Goal: Task Accomplishment & Management: Complete application form

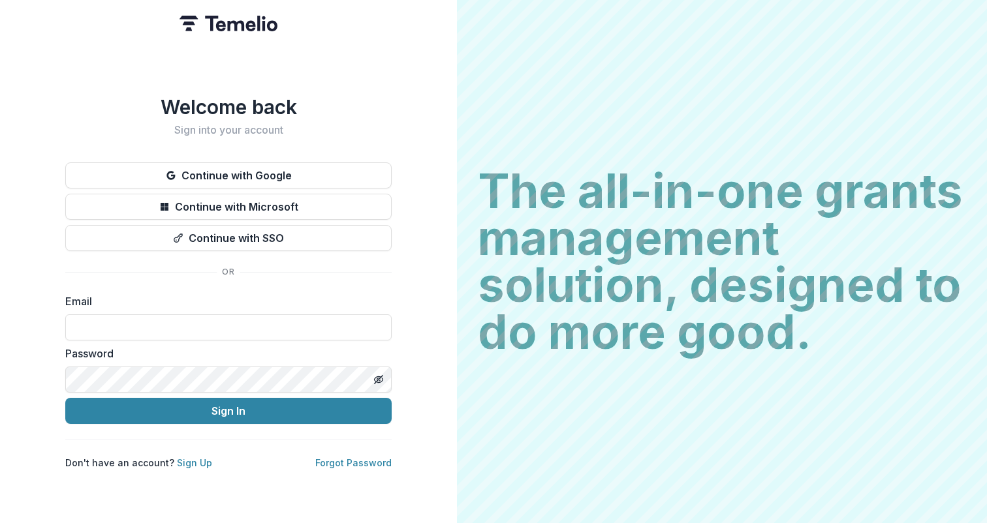
click at [268, 308] on div "Email" at bounding box center [228, 317] width 326 height 47
click at [270, 325] on input at bounding box center [228, 328] width 326 height 26
type input "**********"
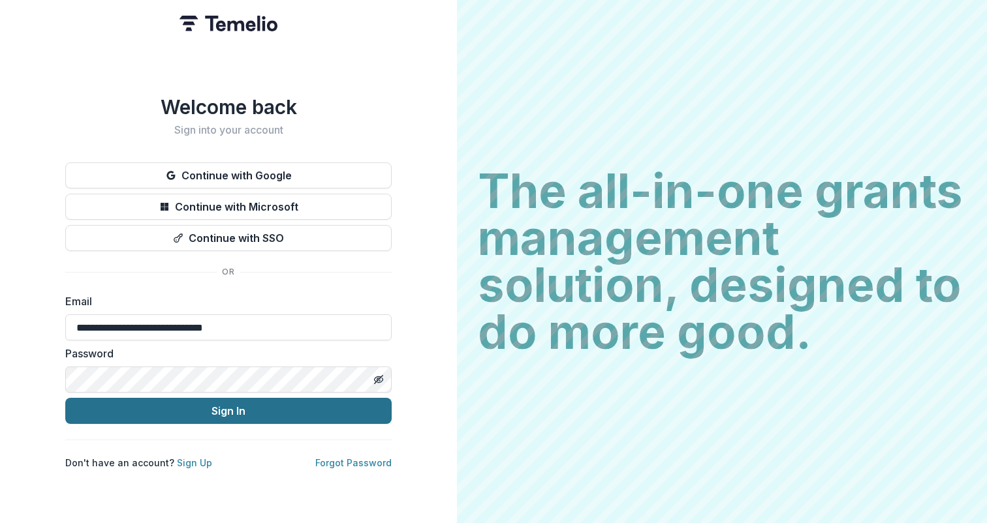
click at [268, 406] on button "Sign In" at bounding box center [228, 411] width 326 height 26
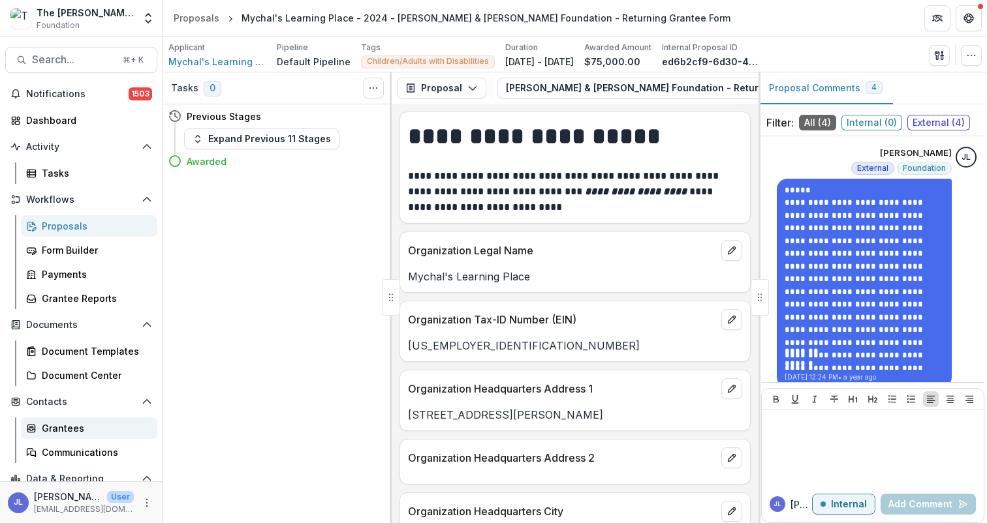
click at [63, 427] on div "Grantees" at bounding box center [94, 429] width 105 height 14
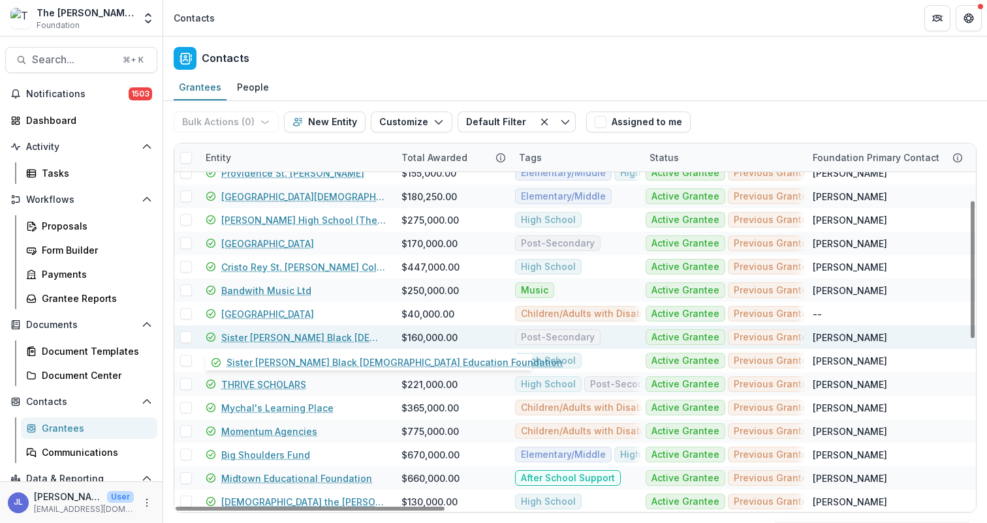
scroll to position [174, 0]
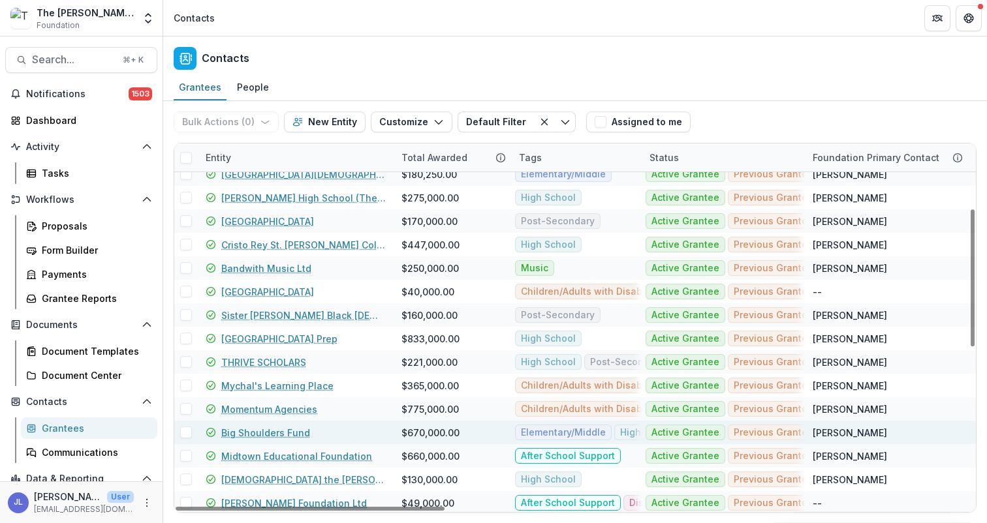
click at [283, 433] on link "Big Shoulders Fund" at bounding box center [265, 433] width 89 height 14
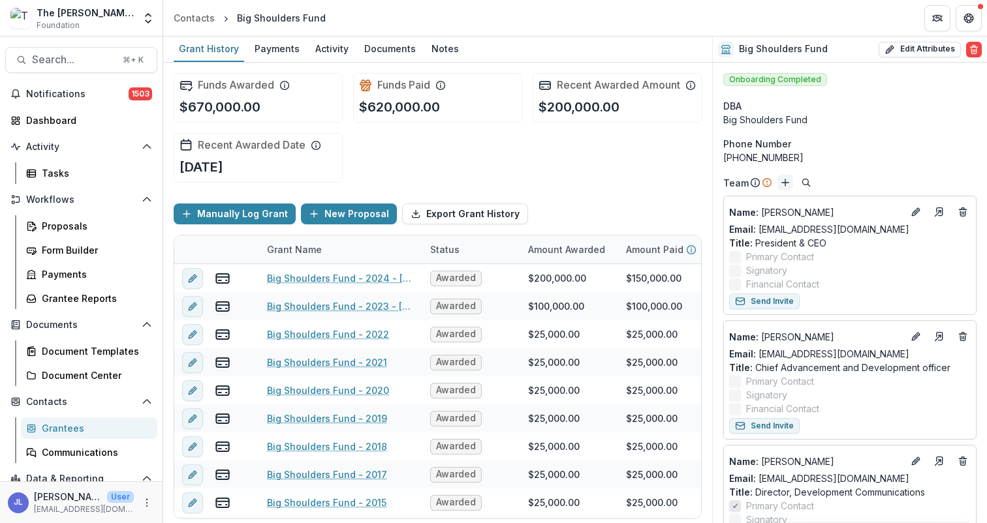
click at [785, 185] on icon "Add" at bounding box center [785, 183] width 10 height 10
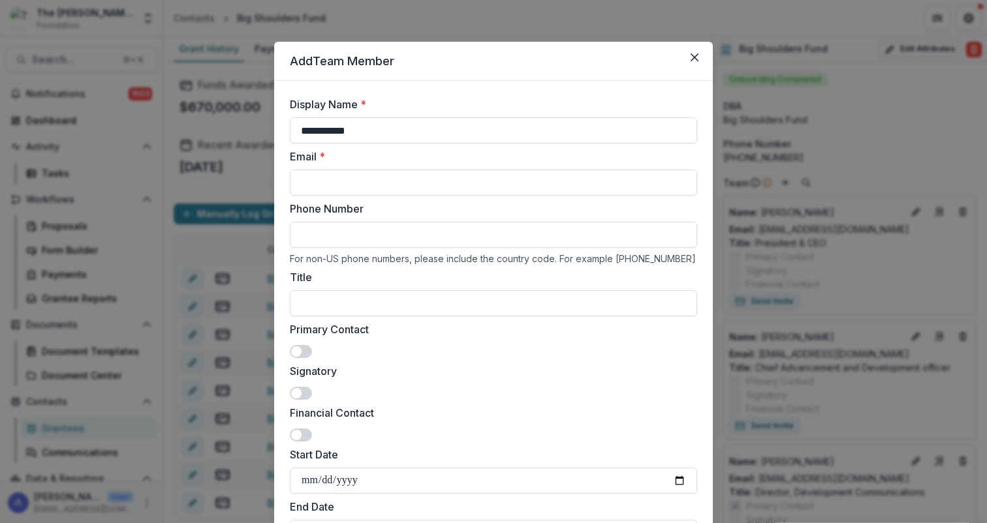
type input "**********"
click at [303, 350] on span at bounding box center [301, 351] width 22 height 13
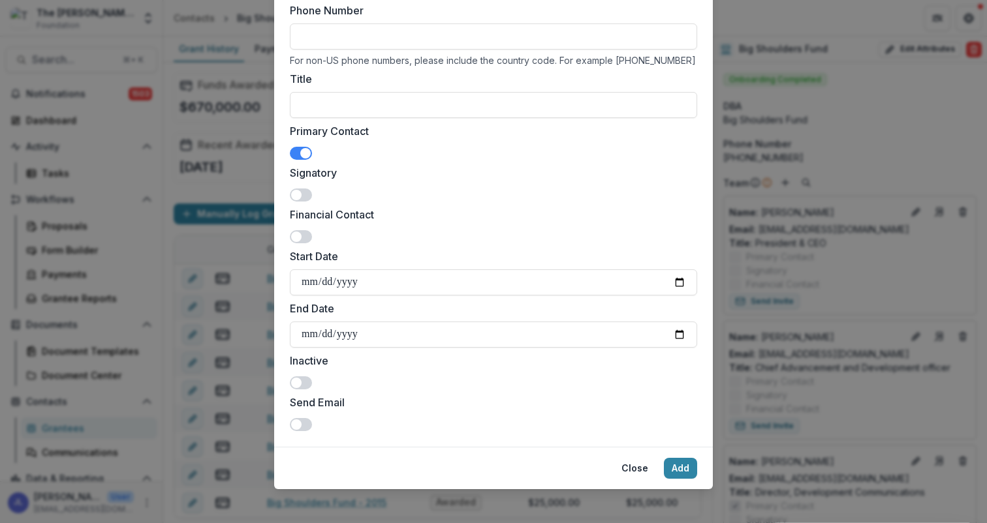
scroll to position [201, 0]
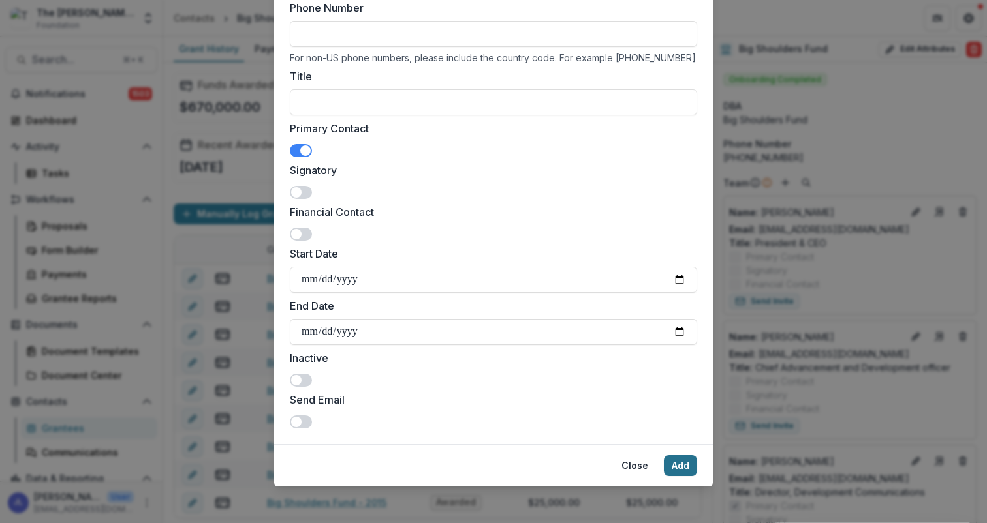
click at [682, 469] on button "Add" at bounding box center [680, 466] width 33 height 21
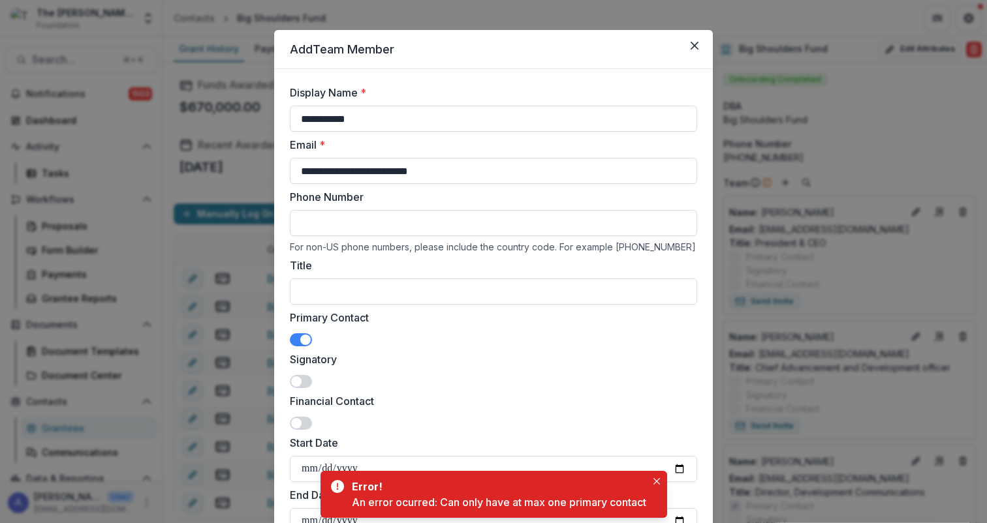
scroll to position [0, 0]
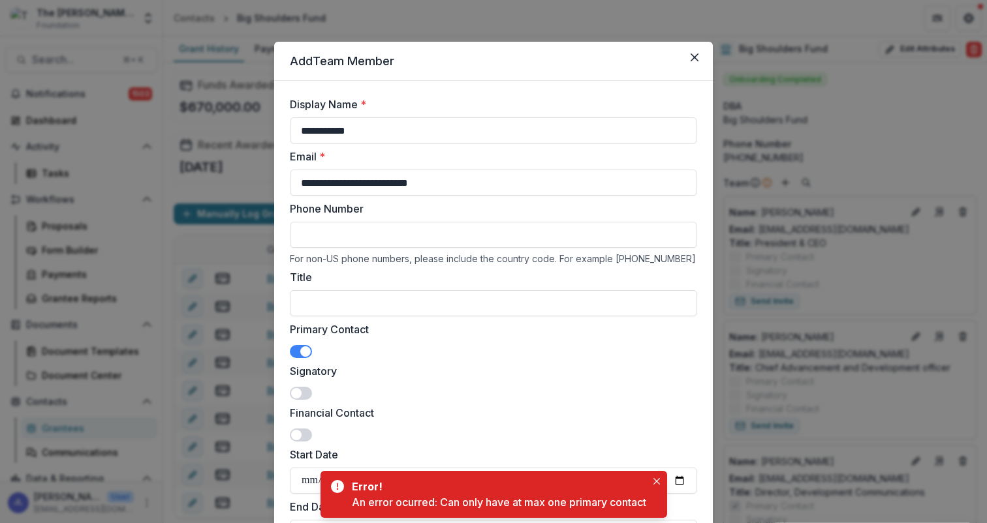
click at [290, 353] on span at bounding box center [301, 351] width 22 height 13
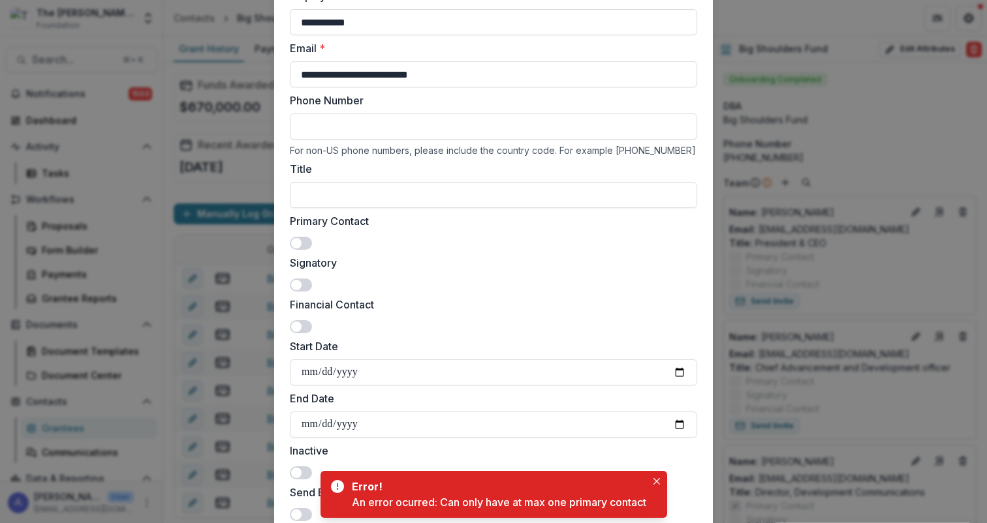
scroll to position [206, 0]
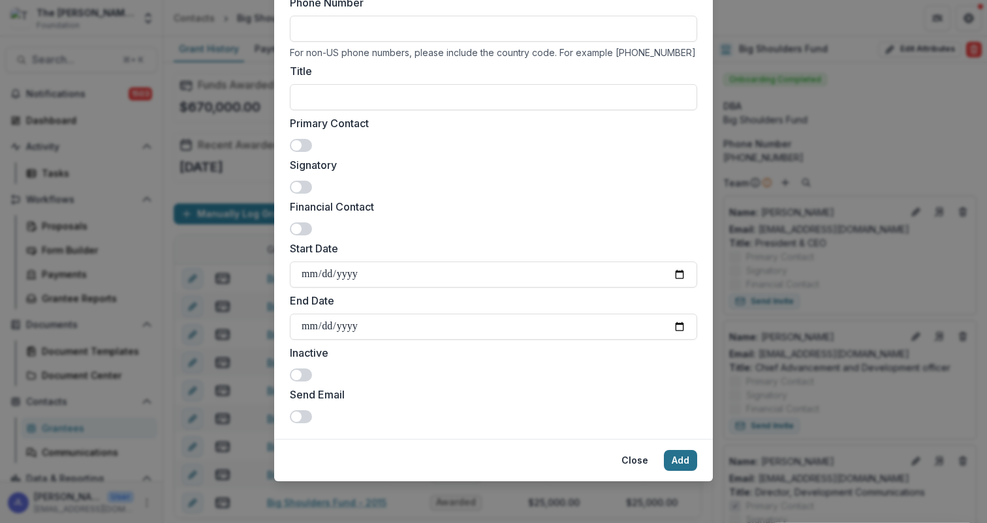
click at [681, 457] on button "Add" at bounding box center [680, 460] width 33 height 21
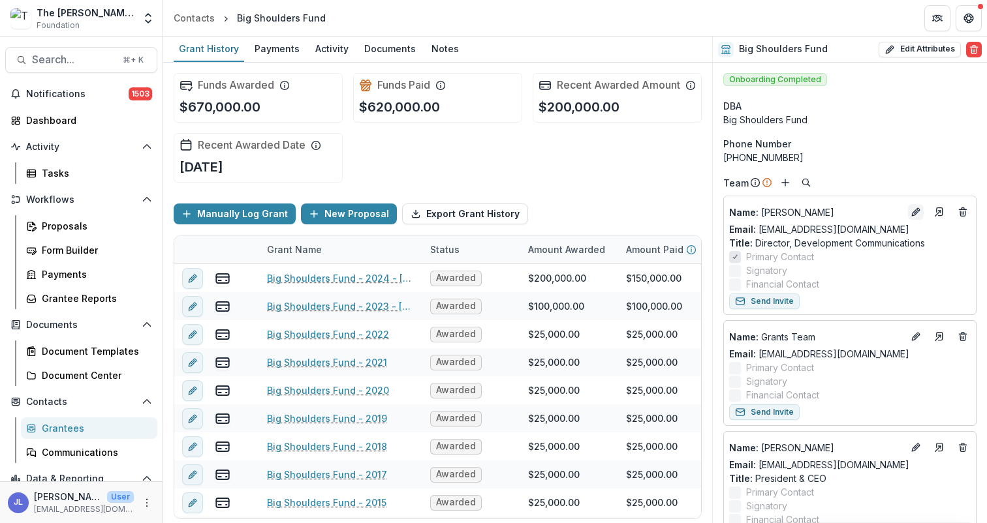
click at [913, 212] on icon "Edit" at bounding box center [915, 212] width 10 height 10
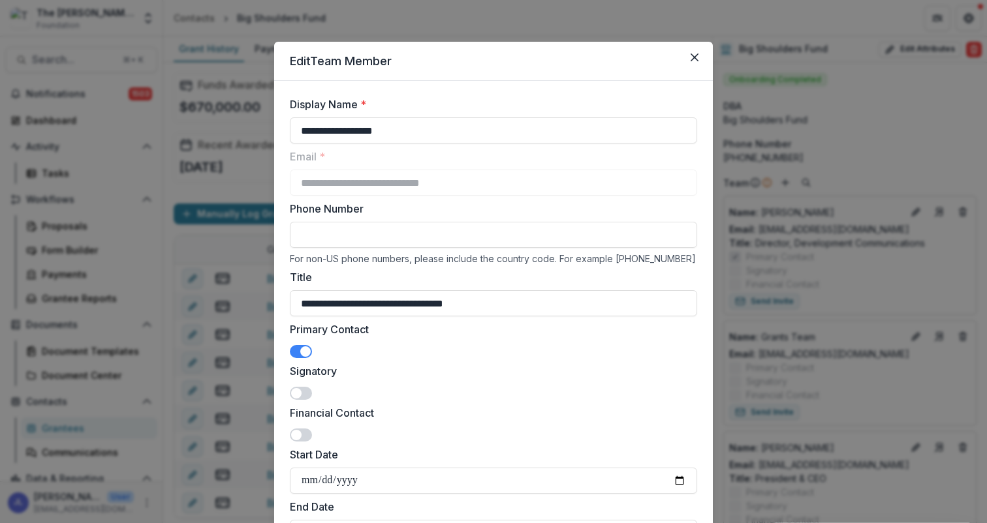
click at [296, 349] on span at bounding box center [301, 351] width 22 height 13
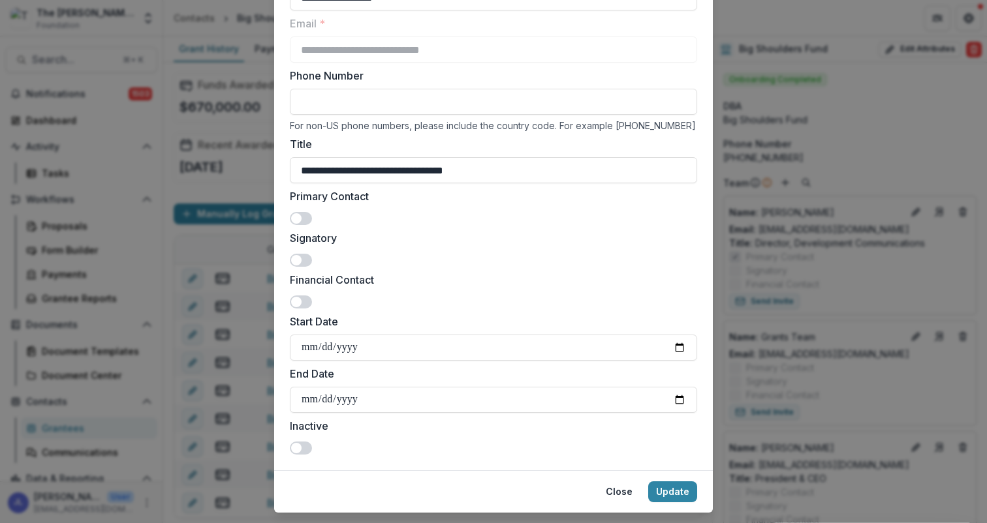
scroll to position [136, 0]
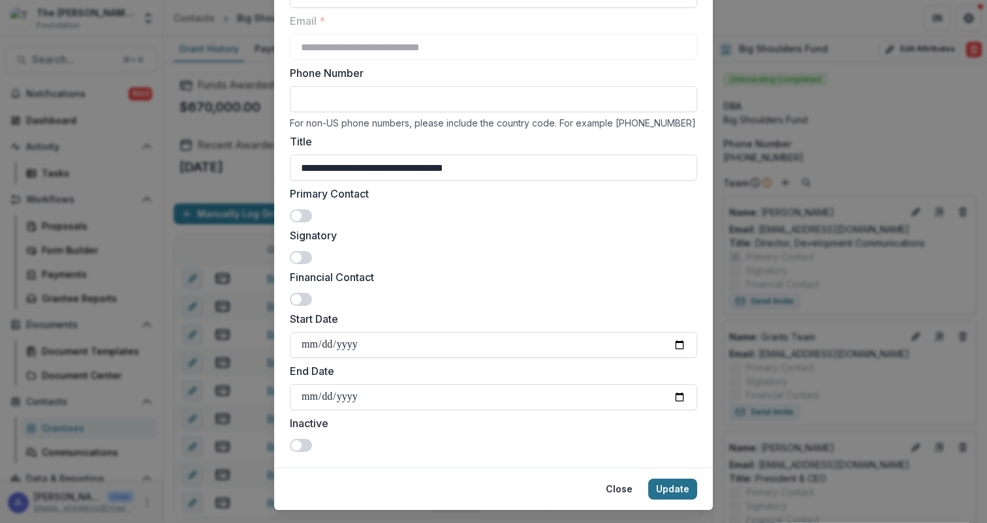
click at [672, 483] on button "Update" at bounding box center [672, 489] width 49 height 21
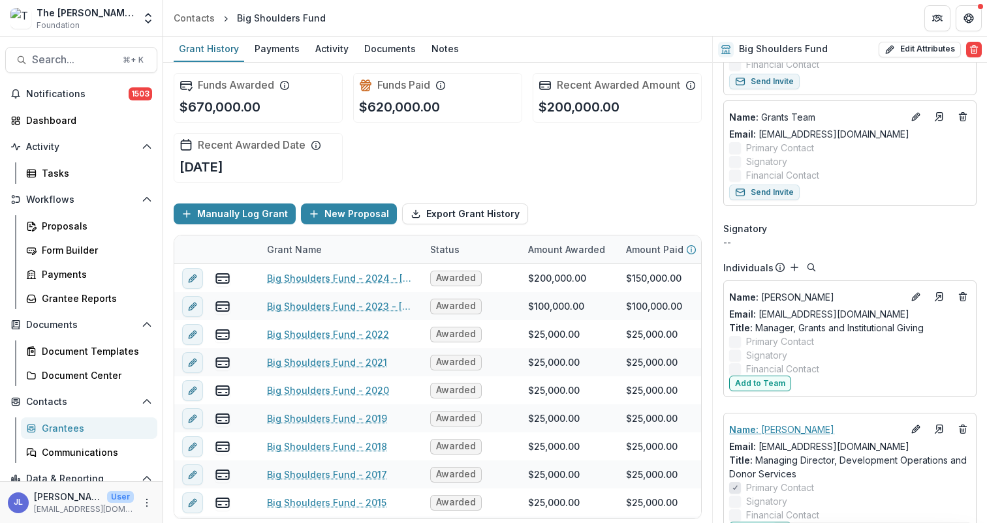
scroll to position [467, 0]
